Goal: Task Accomplishment & Management: Manage account settings

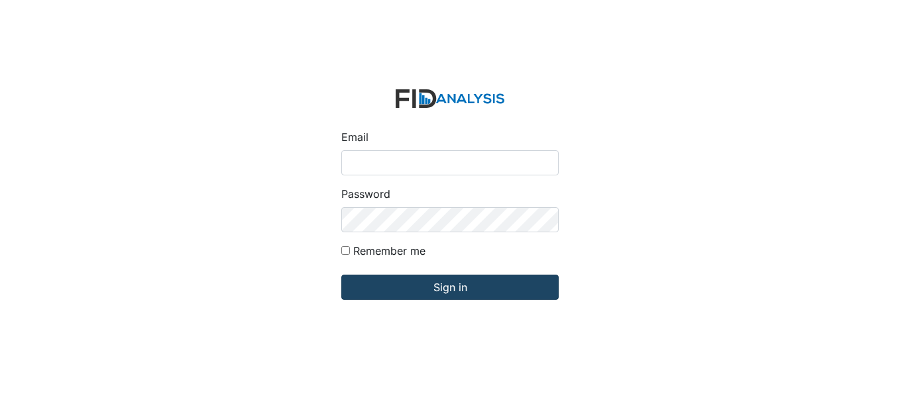
type input "[EMAIL_ADDRESS][DOMAIN_NAME]"
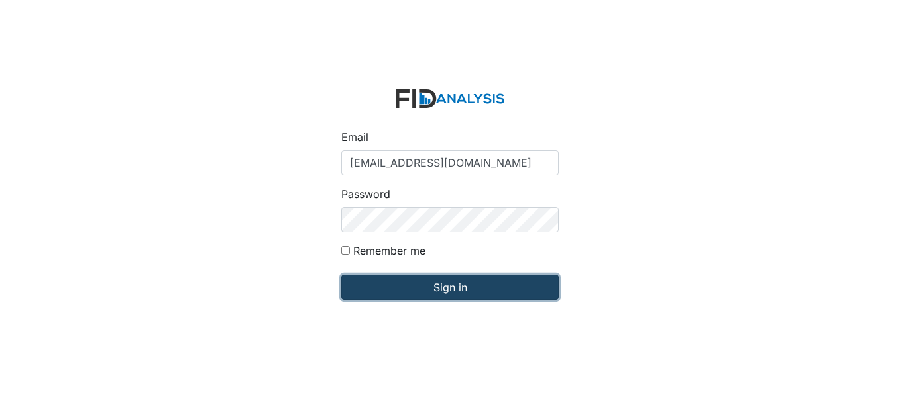
click at [510, 287] on input "Sign in" at bounding box center [449, 287] width 217 height 25
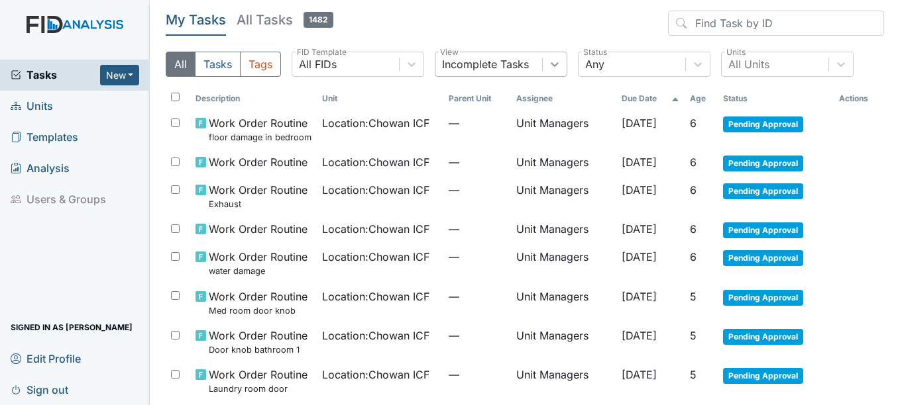
click at [547, 70] on div at bounding box center [555, 64] width 24 height 24
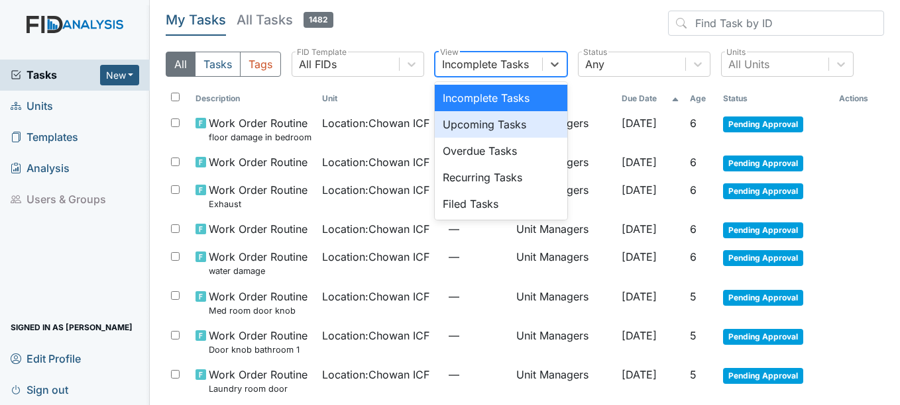
click at [523, 132] on div "Upcoming Tasks" at bounding box center [501, 124] width 132 height 26
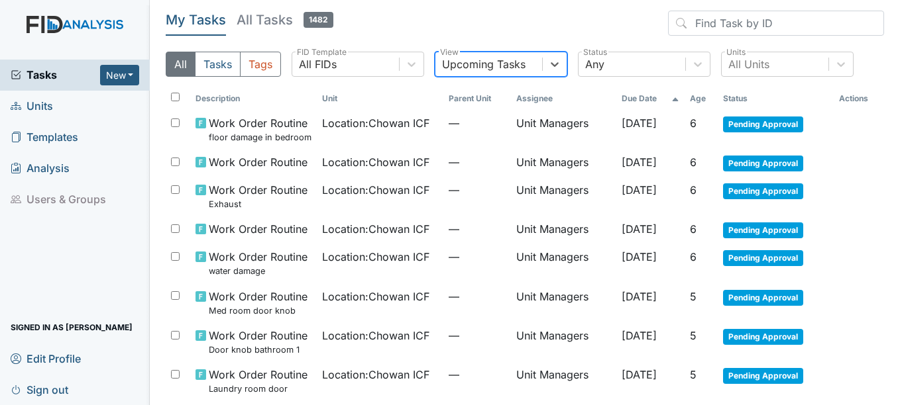
click at [545, 76] on div "Upcoming Tasks" at bounding box center [501, 64] width 132 height 25
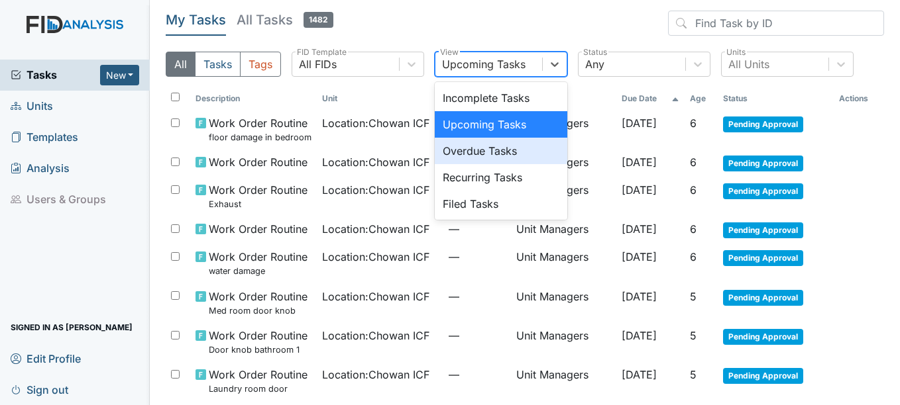
click at [531, 158] on div "Overdue Tasks" at bounding box center [501, 151] width 132 height 26
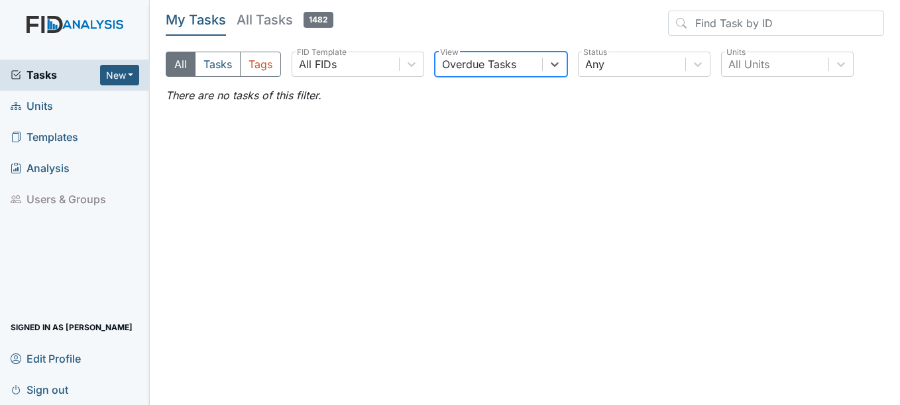
click at [529, 72] on div "Overdue Tasks" at bounding box center [488, 64] width 107 height 24
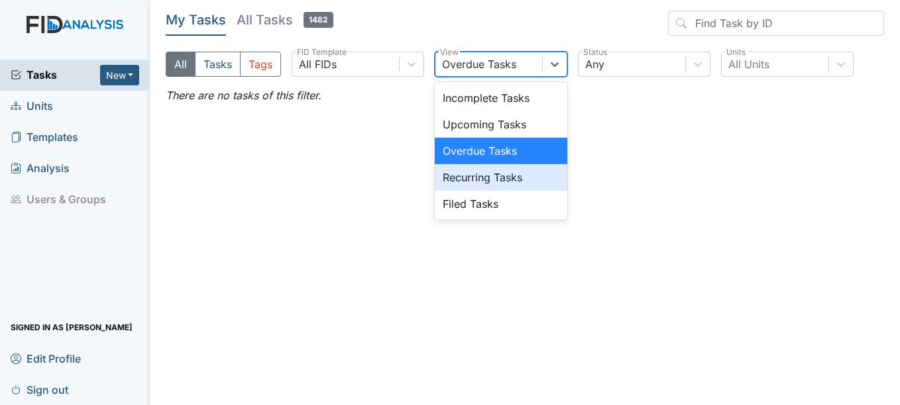
click at [504, 183] on div "Recurring Tasks" at bounding box center [501, 177] width 132 height 26
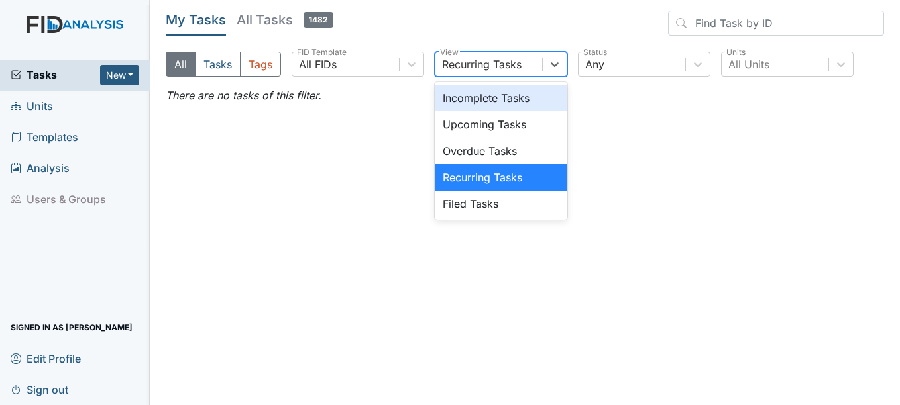
click at [513, 71] on div "Recurring Tasks" at bounding box center [481, 64] width 79 height 16
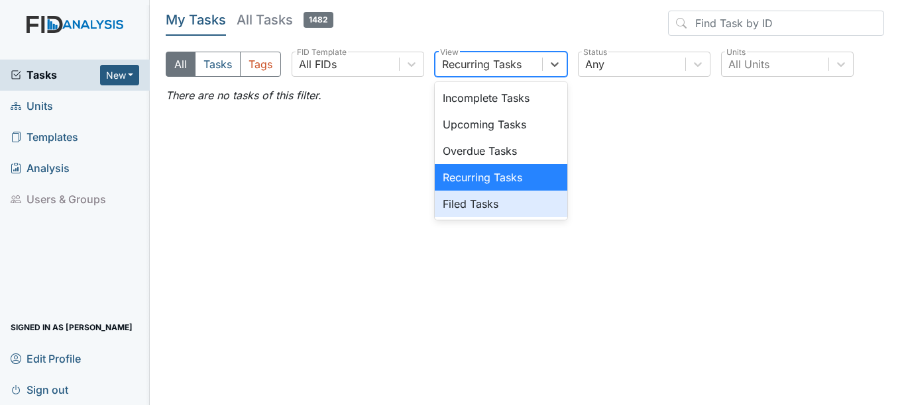
click at [490, 206] on div "Filed Tasks" at bounding box center [501, 204] width 132 height 26
